Goal: Task Accomplishment & Management: Complete application form

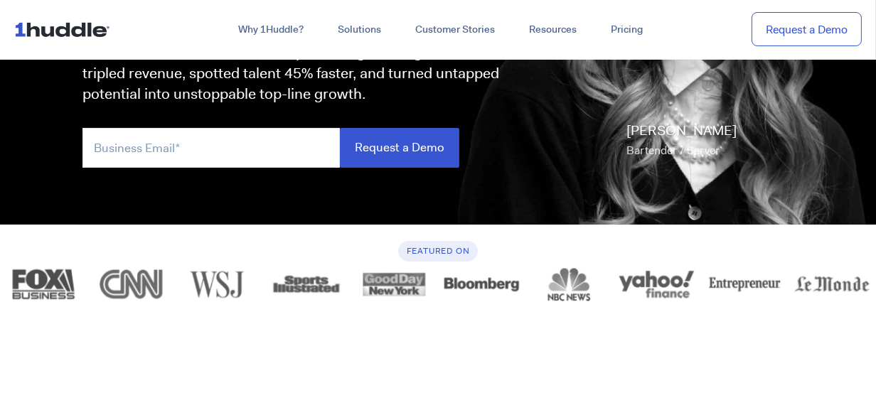
scroll to position [255, 0]
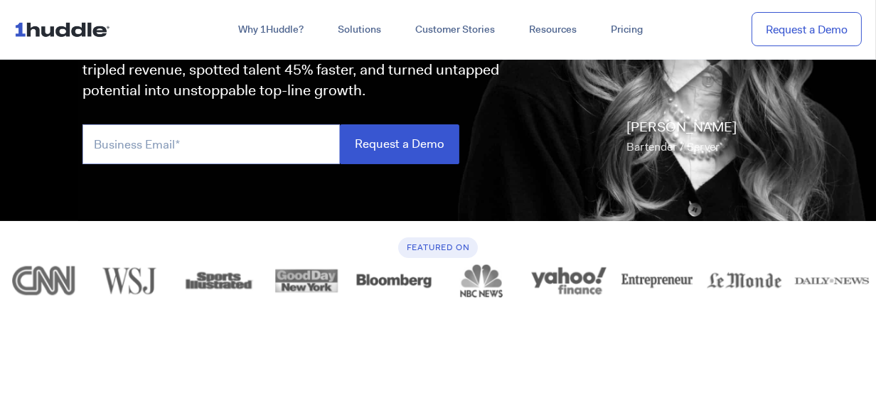
click at [277, 134] on input "email" at bounding box center [210, 143] width 257 height 39
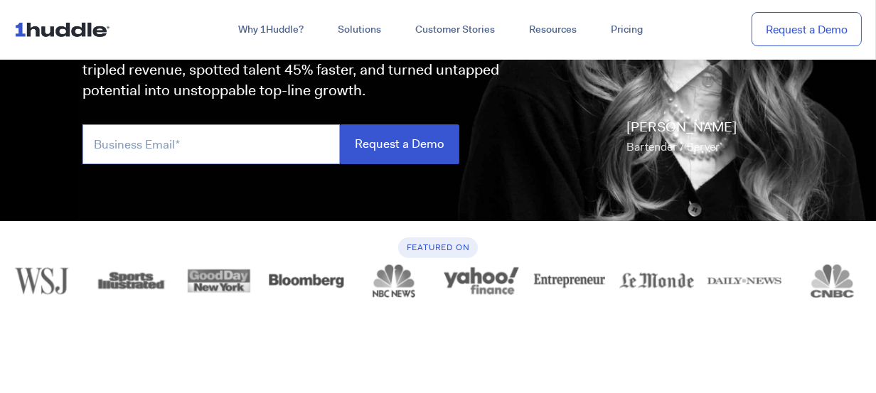
type input "[PERSON_NAME][EMAIL_ADDRESS][DOMAIN_NAME]"
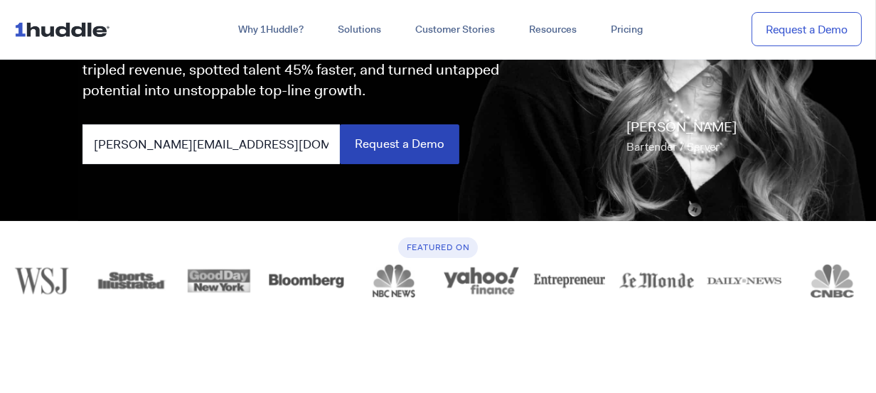
click at [378, 144] on input "Request a Demo" at bounding box center [399, 143] width 119 height 39
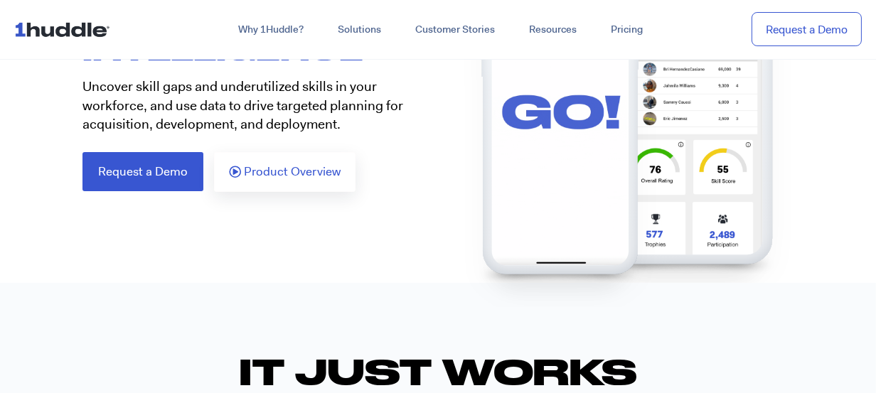
scroll to position [229, 0]
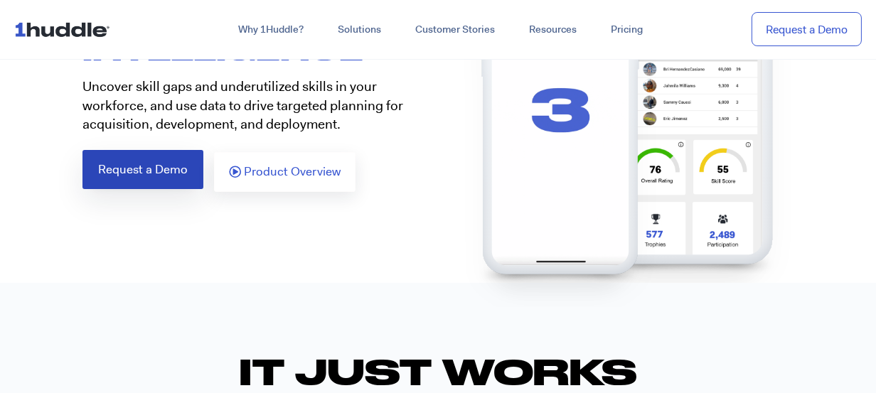
click at [161, 169] on span "Request a Demo" at bounding box center [143, 170] width 90 height 12
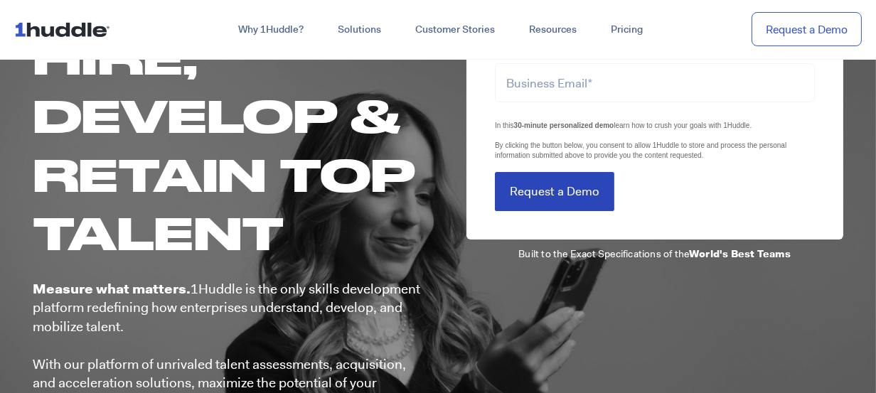
click at [558, 187] on input "Request a Demo" at bounding box center [554, 191] width 119 height 39
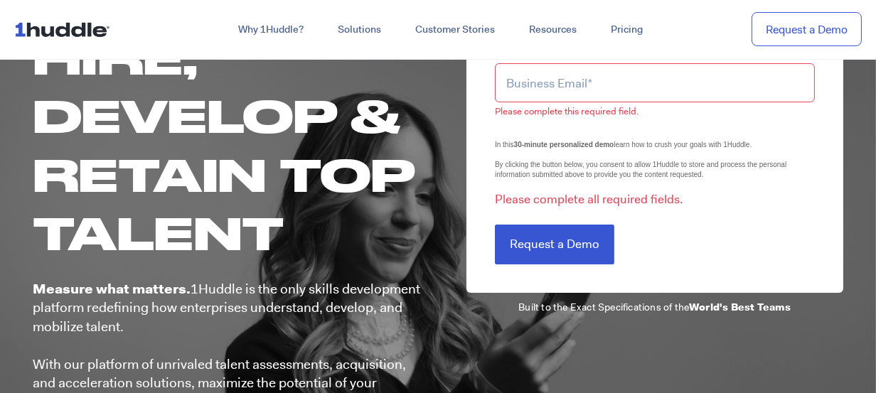
click at [604, 75] on input "email" at bounding box center [655, 82] width 320 height 39
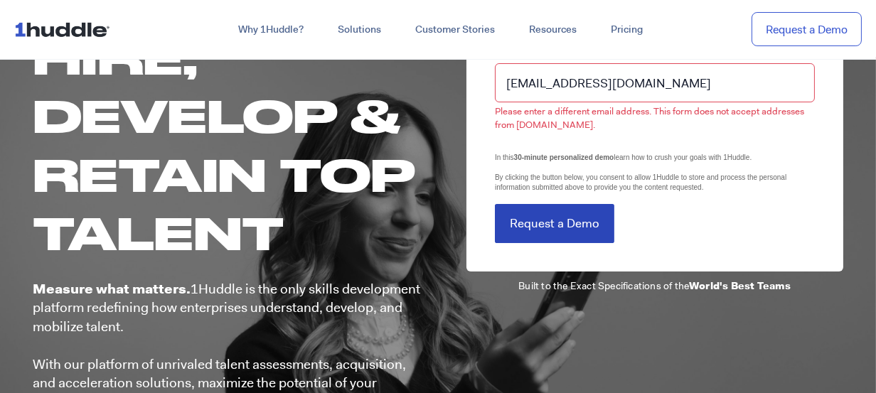
click at [538, 193] on form "melizabethortiz@yahoo.com Please enter a different email address. This form doe…" at bounding box center [655, 144] width 320 height 197
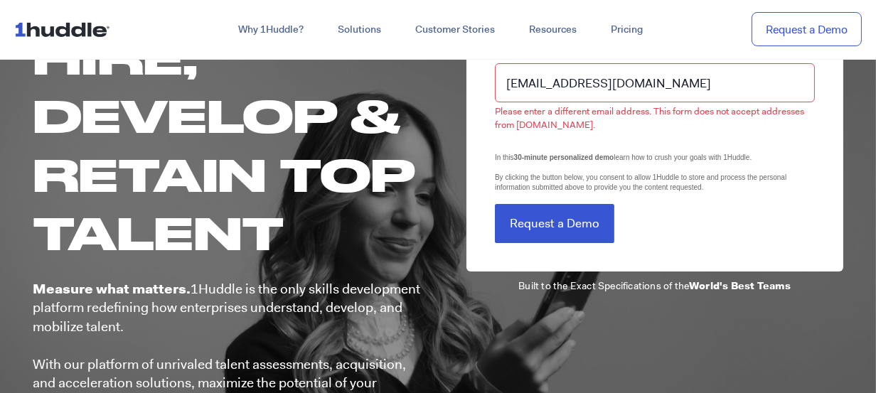
click at [658, 80] on input "melizabethortiz@yahoo.com" at bounding box center [655, 82] width 320 height 39
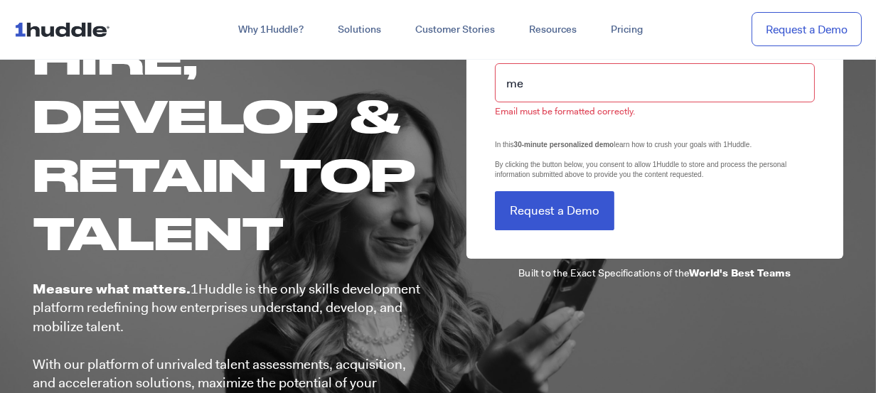
type input "m"
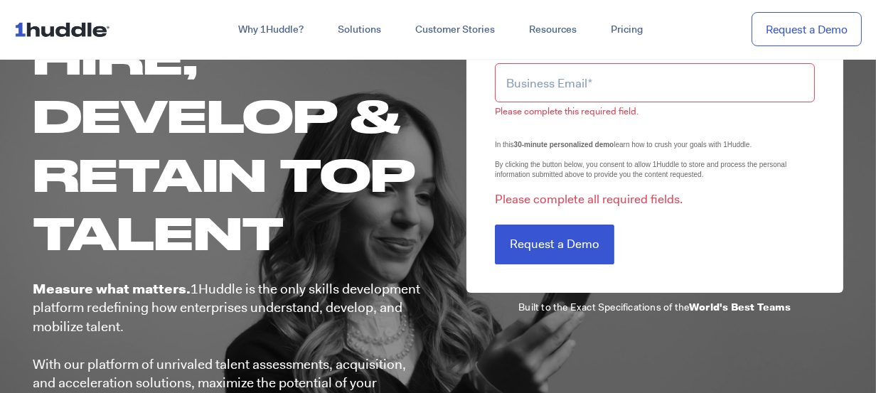
click at [603, 82] on input "email" at bounding box center [655, 82] width 320 height 39
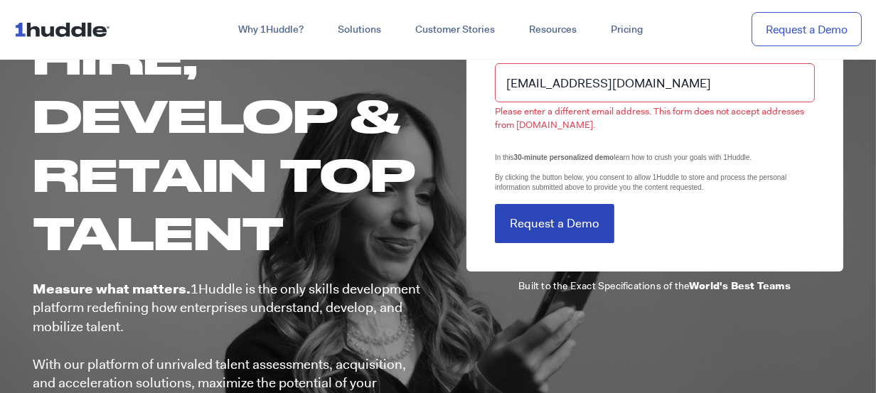
click at [529, 223] on input "Request a Demo" at bounding box center [554, 223] width 119 height 39
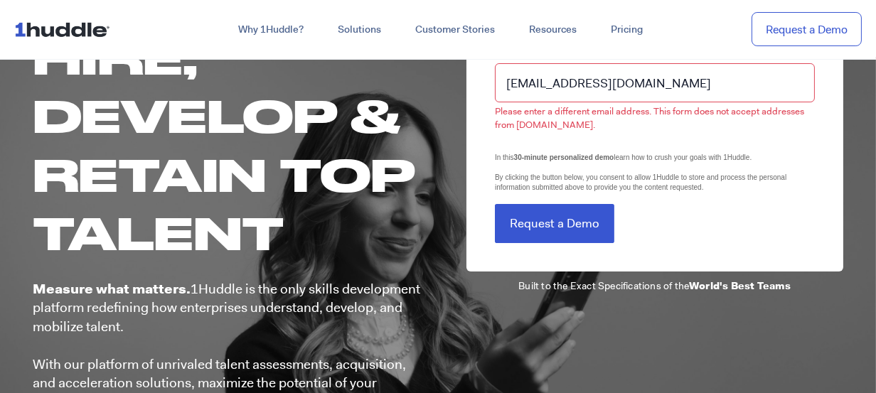
click at [692, 68] on input "melizabethortiz@yahoo.com" at bounding box center [655, 82] width 320 height 39
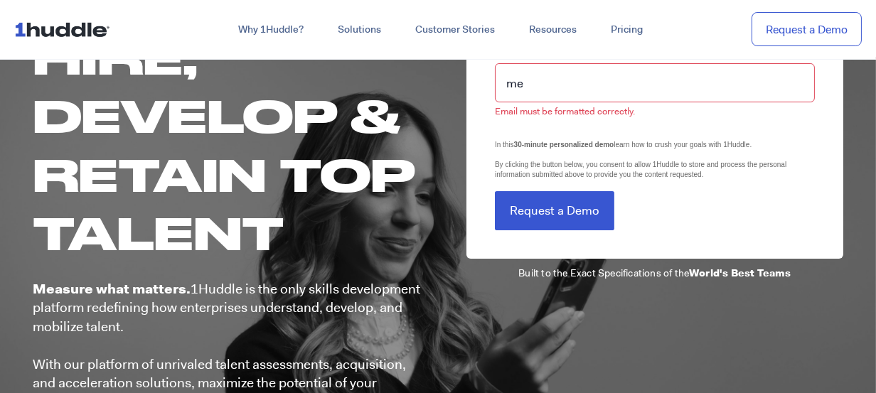
type input "m"
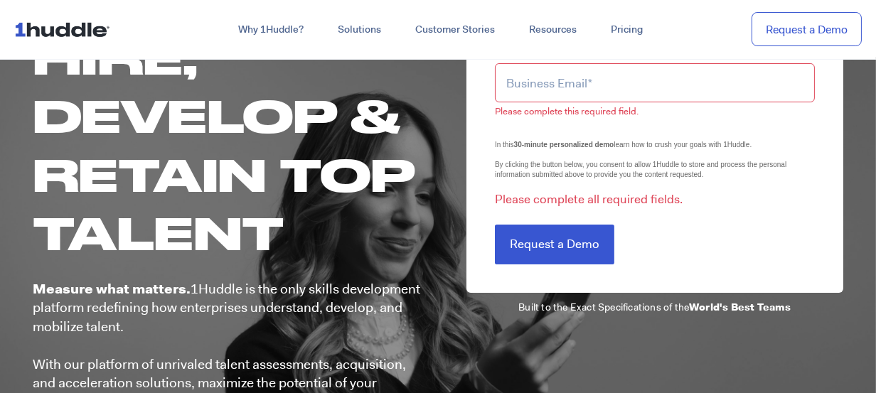
click at [587, 78] on input "email" at bounding box center [655, 82] width 320 height 39
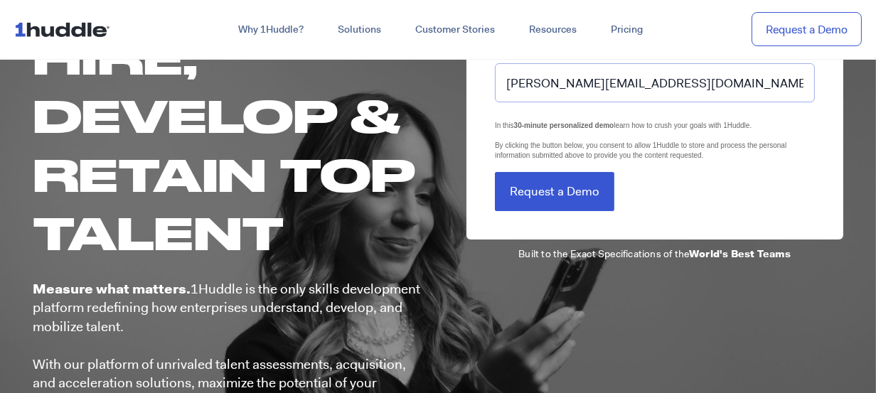
type input "melizabethortiz@yahoo.com"
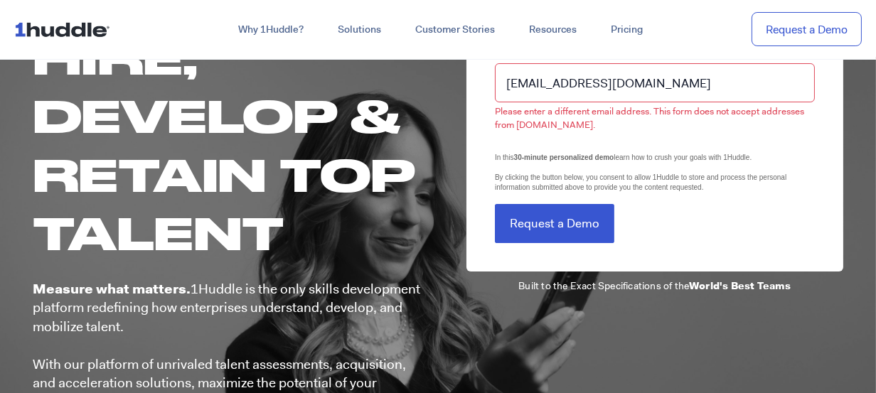
click at [585, 139] on form "melizabethortiz@yahoo.com Please enter a different email address. This form doe…" at bounding box center [655, 144] width 320 height 197
